Goal: Navigation & Orientation: Find specific page/section

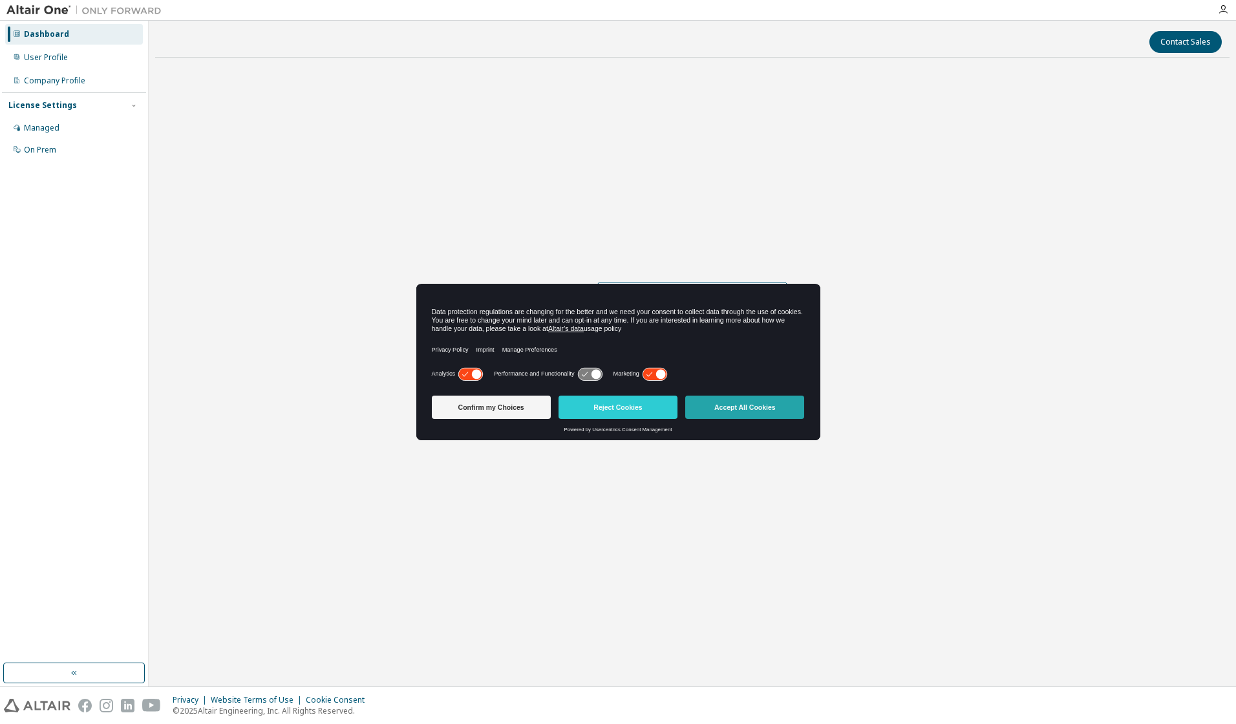
click at [730, 409] on button "Accept All Cookies" at bounding box center [744, 407] width 119 height 23
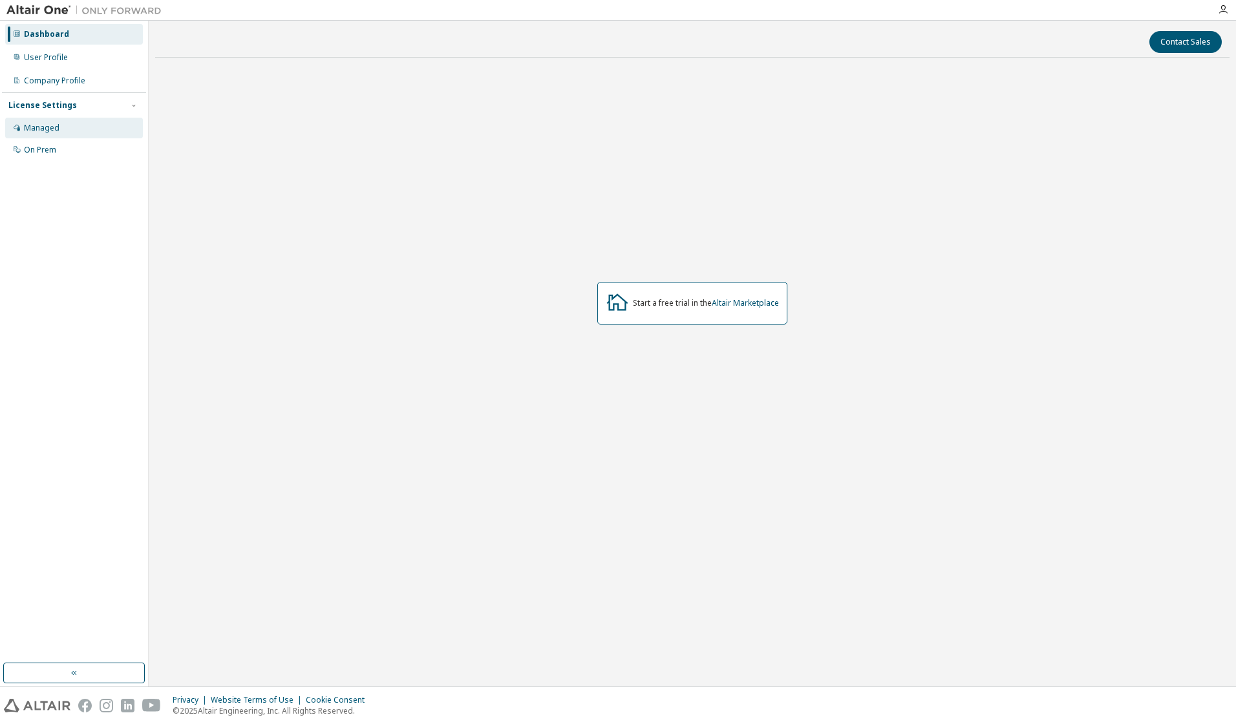
click at [41, 130] on div "Managed" at bounding box center [42, 128] width 36 height 10
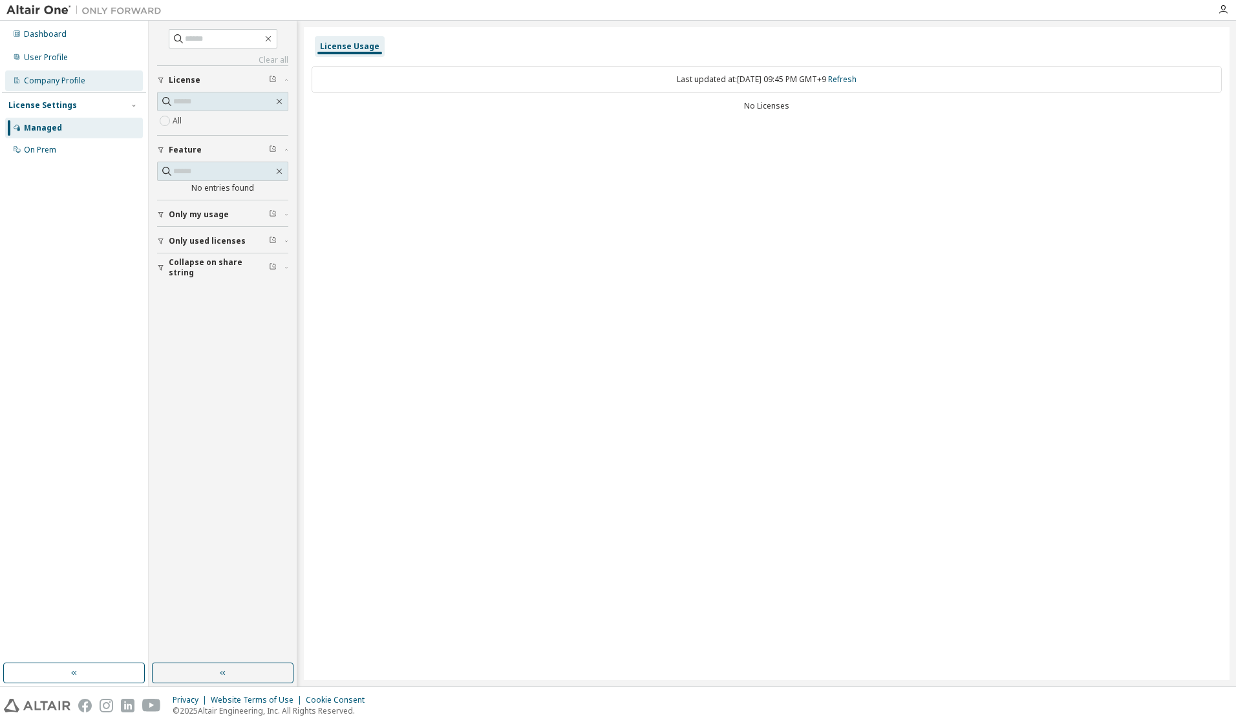
click at [76, 76] on div "Company Profile" at bounding box center [54, 81] width 61 height 10
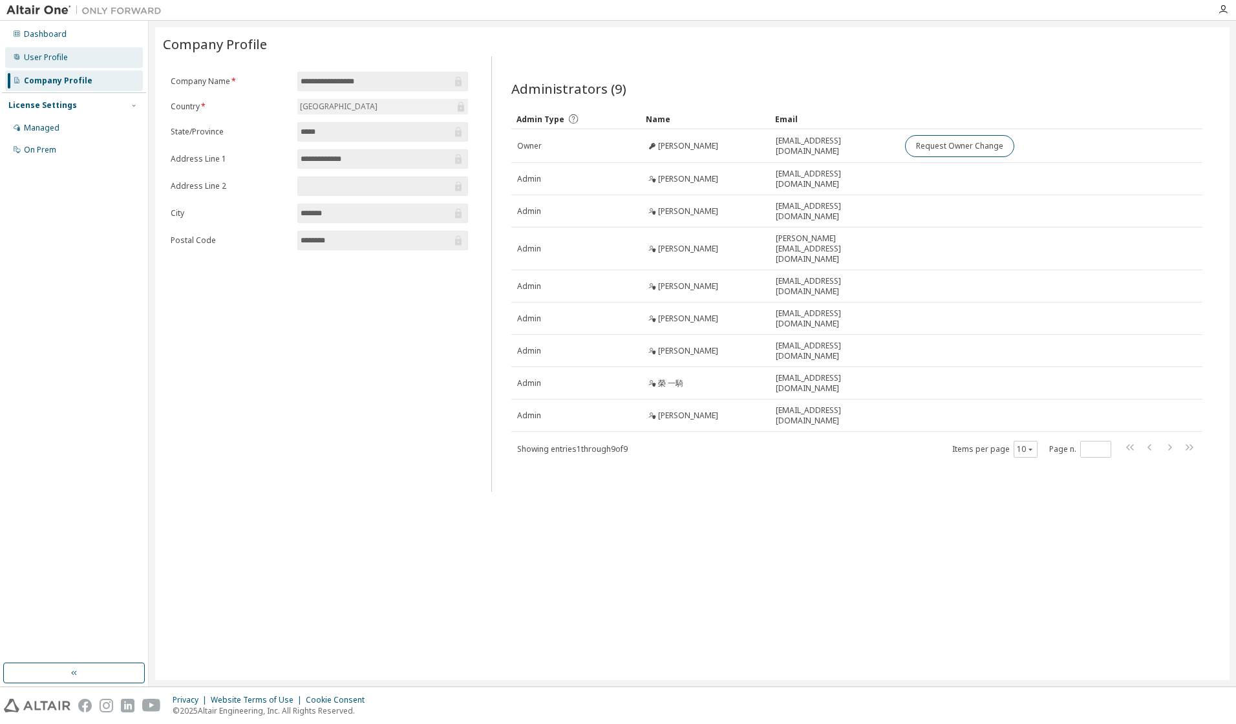
click at [85, 55] on div "User Profile" at bounding box center [74, 57] width 138 height 21
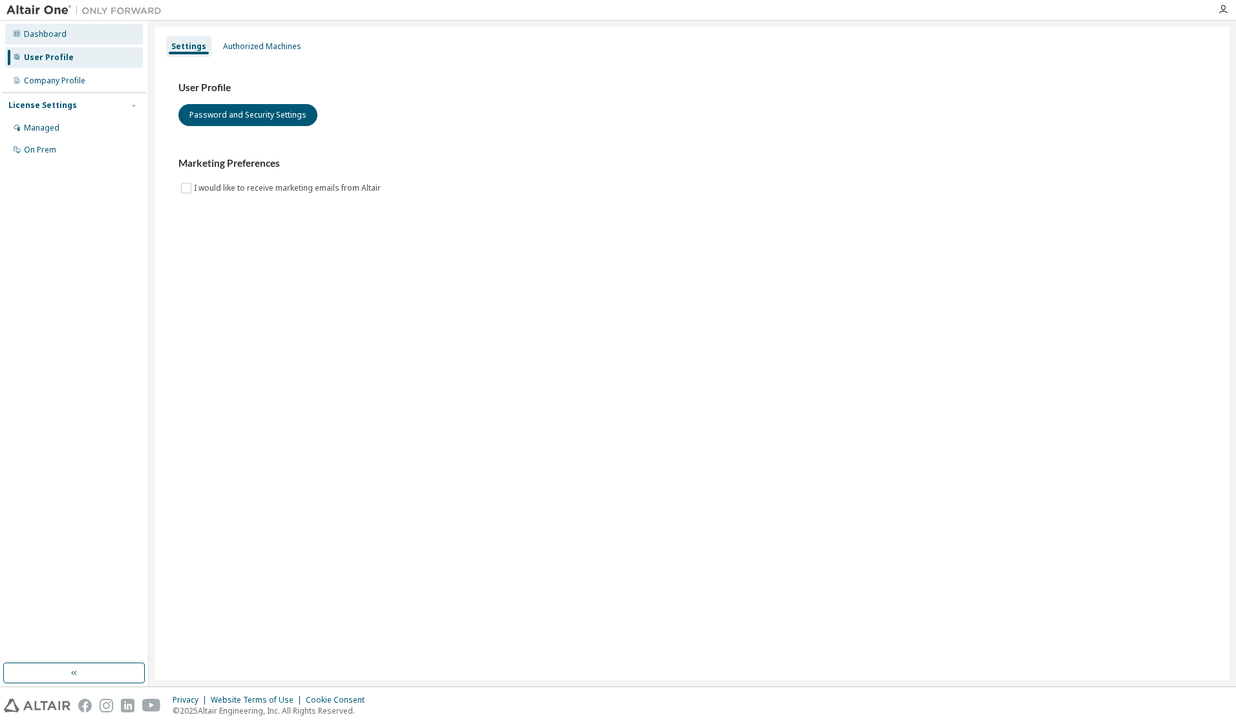
click at [63, 30] on div "Dashboard" at bounding box center [45, 34] width 43 height 10
